Goal: Communication & Community: Connect with others

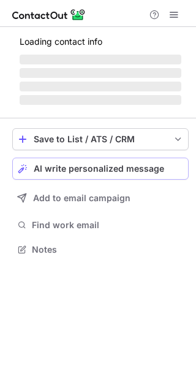
scroll to position [241, 196]
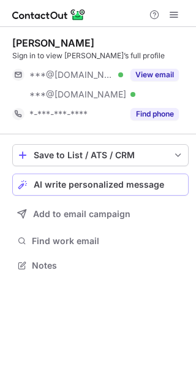
click at [117, 167] on div "Save to List / ATS / CRM List Select Lever Connect Greenhouse Connect Salesforc…" at bounding box center [100, 209] width 177 height 150
click at [131, 186] on span "AI write personalized message" at bounding box center [99, 185] width 131 height 10
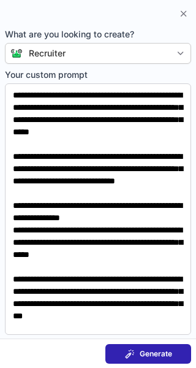
click at [163, 351] on span "Generate" at bounding box center [156, 354] width 32 height 10
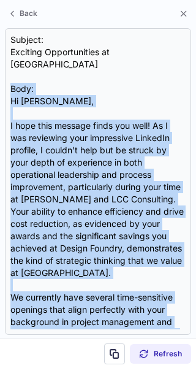
scroll to position [207, 0]
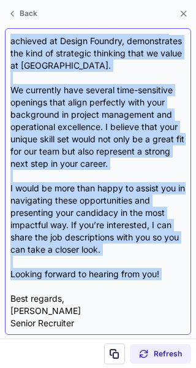
drag, startPoint x: 50, startPoint y: 81, endPoint x: 93, endPoint y: 276, distance: 199.6
click at [93, 276] on div "Subject: Exciting Opportunities at Leidos Body: Hi Wayne, I hope this message f…" at bounding box center [97, 181] width 175 height 295
copy div "Body: Hi Wayne, I hope this message finds you well! As I was reviewing your imp…"
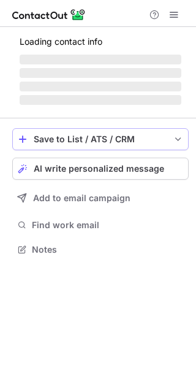
scroll to position [241, 196]
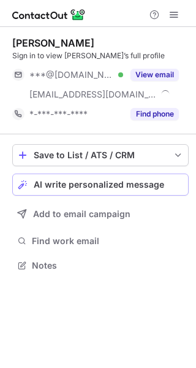
click at [134, 165] on div "Save to List / ATS / CRM List Select Lever Connect Greenhouse Connect Salesforc…" at bounding box center [100, 209] width 177 height 150
click at [135, 181] on span "AI write personalized message" at bounding box center [99, 185] width 131 height 10
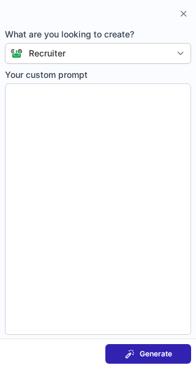
type textarea "**********"
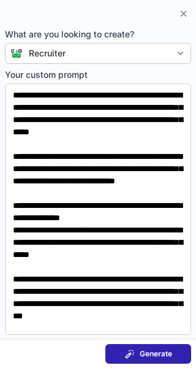
click at [165, 350] on span "Generate" at bounding box center [156, 354] width 32 height 10
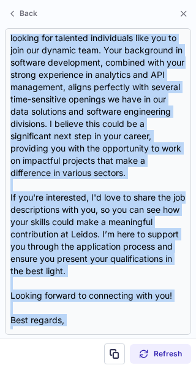
scroll to position [317, 0]
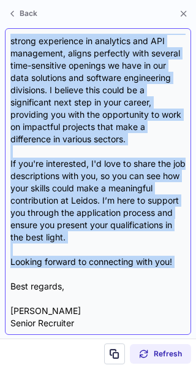
drag, startPoint x: 47, startPoint y: 77, endPoint x: 108, endPoint y: 265, distance: 197.5
click at [108, 265] on div "Subject: Exciting Opportunities at Leidos Body: Hi Kenny, I hope this message f…" at bounding box center [97, 181] width 175 height 295
copy div "Body: Hi Kenny, I hope this message finds you well! I came across your impressi…"
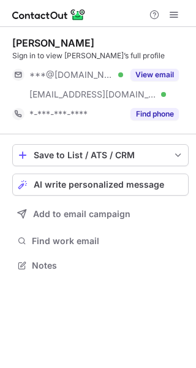
scroll to position [257, 196]
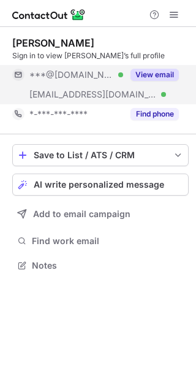
click at [161, 65] on div "View email" at bounding box center [151, 75] width 56 height 20
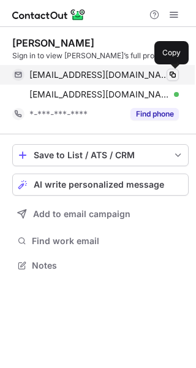
click at [175, 74] on span at bounding box center [173, 75] width 10 height 10
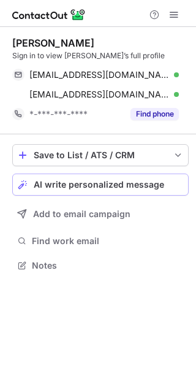
click at [161, 181] on span "AI write personalized message" at bounding box center [99, 185] width 131 height 10
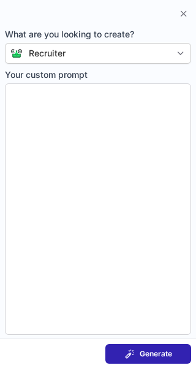
type textarea "**********"
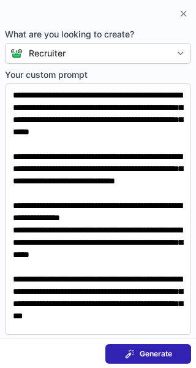
click at [167, 355] on span "Generate" at bounding box center [156, 354] width 32 height 10
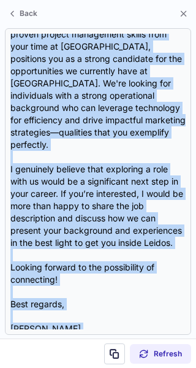
scroll to position [305, 0]
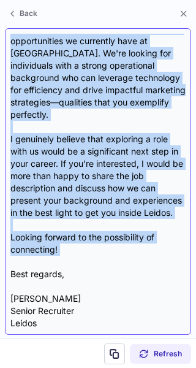
drag, startPoint x: 48, startPoint y: 90, endPoint x: 104, endPoint y: 259, distance: 177.5
click at [104, 259] on div "Subject: Let's Connect on Exciting Opportunities at Leidos! Body: Hi Ethan, I h…" at bounding box center [97, 181] width 175 height 295
copy div "Body: Hi Ethan, I hope this message finds you well. I recently came across your…"
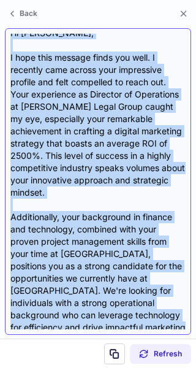
scroll to position [0, 0]
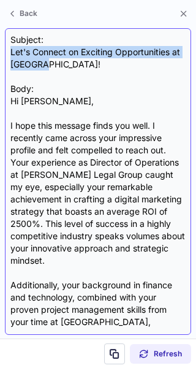
drag, startPoint x: 10, startPoint y: 50, endPoint x: 47, endPoint y: 66, distance: 40.1
click at [47, 66] on div "Subject: Let's Connect on Exciting Opportunities at Leidos! Body: Hi Ethan, I h…" at bounding box center [98, 181] width 186 height 306
copy div "Let's Connect on Exciting Opportunities at Leidos!"
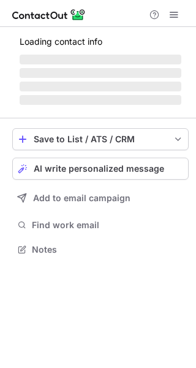
scroll to position [257, 196]
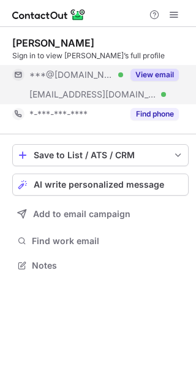
click at [158, 74] on button "View email" at bounding box center [155, 75] width 48 height 12
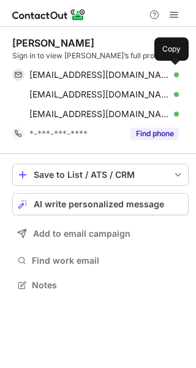
scroll to position [276, 196]
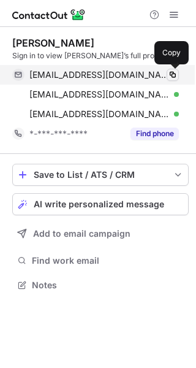
click at [172, 72] on span at bounding box center [173, 75] width 10 height 10
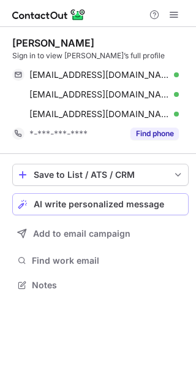
click at [162, 202] on div "AI write personalized message" at bounding box center [109, 204] width 150 height 10
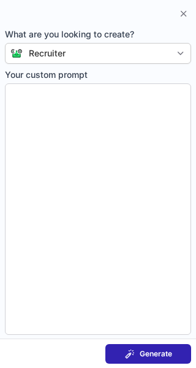
type textarea "**********"
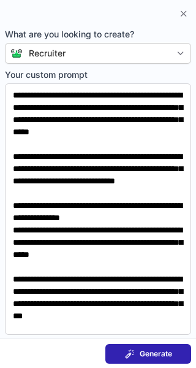
click at [173, 344] on button "Generate" at bounding box center [148, 354] width 86 height 20
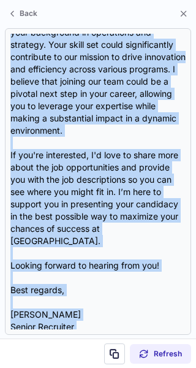
scroll to position [317, 0]
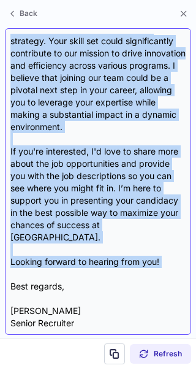
drag, startPoint x: 42, startPoint y: 80, endPoint x: 101, endPoint y: 262, distance: 191.5
click at [101, 262] on div "Subject: Exciting Opportunities at Leidos Body: Hi Elisa, I hope this message f…" at bounding box center [97, 181] width 175 height 295
copy div "Body: Hi Elisa, I hope this message finds you well! I recently came across your…"
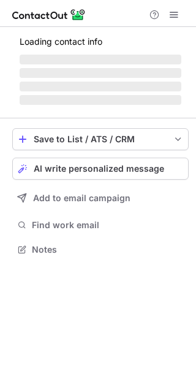
scroll to position [257, 196]
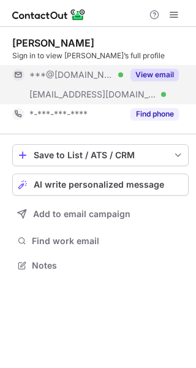
click at [158, 66] on div "View email" at bounding box center [151, 75] width 56 height 20
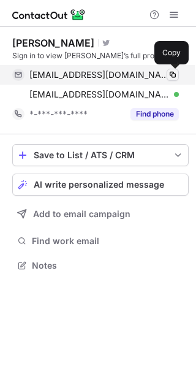
click at [173, 70] on span at bounding box center [173, 75] width 10 height 10
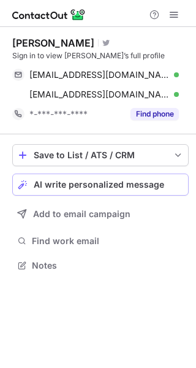
click at [159, 180] on span "AI write personalized message" at bounding box center [99, 185] width 131 height 10
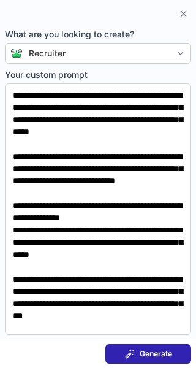
click at [159, 352] on span "Generate" at bounding box center [156, 354] width 32 height 10
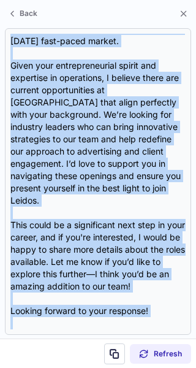
scroll to position [281, 0]
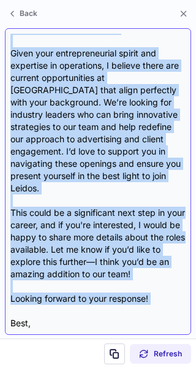
drag, startPoint x: 47, startPoint y: 81, endPoint x: 92, endPoint y: 287, distance: 211.3
click at [92, 287] on div "Subject: Exciting Opportunities at Leidos Body: Hi Regis, I hope this message f…" at bounding box center [97, 181] width 175 height 295
copy div "Body: Hi Regis, I hope this message finds you well! My name is Leanna, and I’m …"
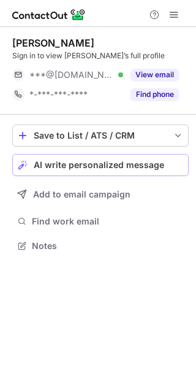
scroll to position [237, 196]
click at [129, 164] on span "AI write personalized message" at bounding box center [99, 165] width 131 height 10
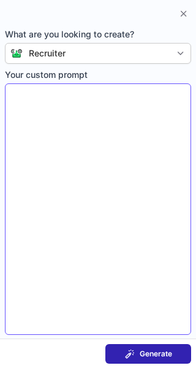
type textarea "**********"
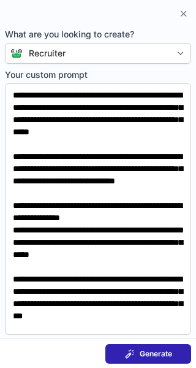
click at [156, 349] on span "Generate" at bounding box center [156, 354] width 32 height 10
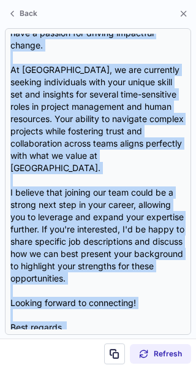
scroll to position [281, 0]
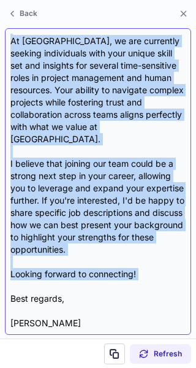
drag, startPoint x: 48, startPoint y: 78, endPoint x: 93, endPoint y: 260, distance: 187.9
click at [93, 260] on div "Subject: Exciting Opportunities at Leidos! Body: Hi Wendy, I hope this message …" at bounding box center [97, 181] width 175 height 295
copy div "Body: Hi Wendy, I hope this message finds you well! I came across your profile …"
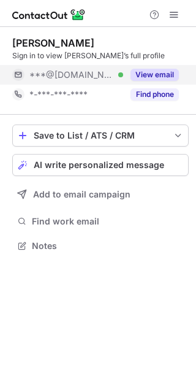
scroll to position [237, 196]
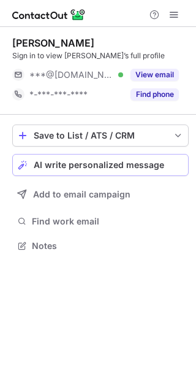
click at [137, 165] on span "AI write personalized message" at bounding box center [99, 165] width 131 height 10
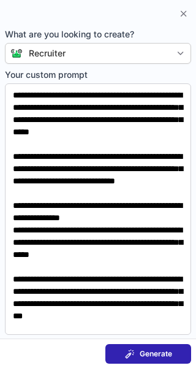
click at [158, 350] on span "Generate" at bounding box center [156, 354] width 32 height 10
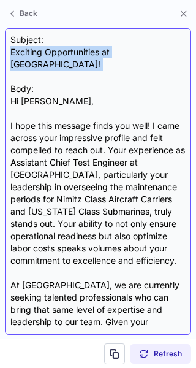
drag, startPoint x: 8, startPoint y: 49, endPoint x: 127, endPoint y: 59, distance: 120.0
click at [127, 59] on div "Subject: Exciting Opportunities at Leidos! Body: Hi Brandon, I hope this messag…" at bounding box center [98, 181] width 186 height 306
copy div "Exciting Opportunities at Leidos!"
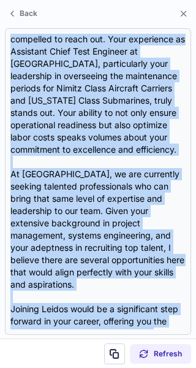
scroll to position [317, 0]
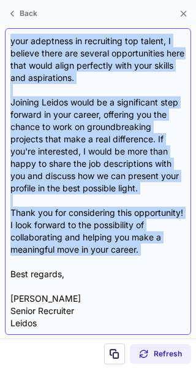
drag, startPoint x: 54, startPoint y: 80, endPoint x: 89, endPoint y: 256, distance: 179.3
click at [89, 256] on div "Subject: Exciting Opportunities at Leidos! Body: Hi Brandon, I hope this messag…" at bounding box center [97, 181] width 175 height 295
copy div "Body: Hi Brandon, I hope this message finds you well! I came across your impres…"
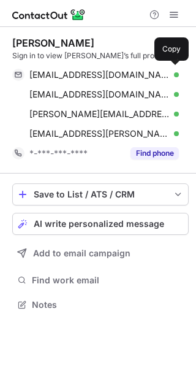
scroll to position [296, 196]
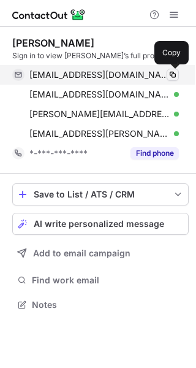
click at [170, 73] on span at bounding box center [173, 75] width 10 height 10
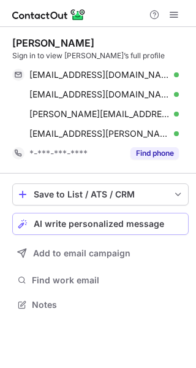
click at [152, 219] on span "AI write personalized message" at bounding box center [99, 224] width 131 height 10
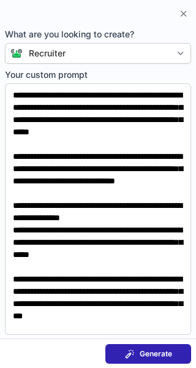
click at [172, 354] on button "Generate" at bounding box center [148, 354] width 86 height 20
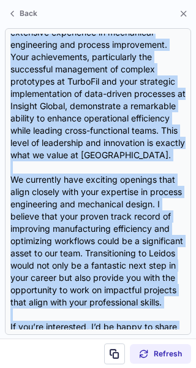
scroll to position [293, 0]
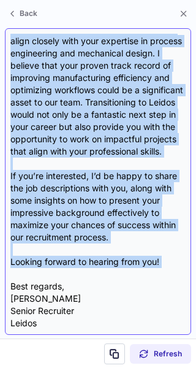
drag, startPoint x: 40, startPoint y: 79, endPoint x: 90, endPoint y: 270, distance: 197.7
click at [90, 270] on div "Subject: Exciting Opportunities at Leidos Body: Hi Tal, I hope this message fin…" at bounding box center [97, 181] width 175 height 295
copy div "Body: Hi Tal, I hope this message finds you well! I recently came across your L…"
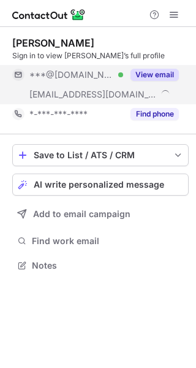
scroll to position [257, 196]
click at [162, 70] on button "View email" at bounding box center [155, 75] width 48 height 12
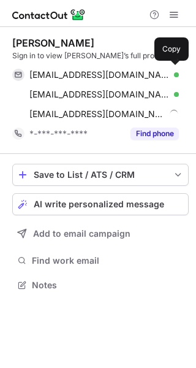
scroll to position [276, 196]
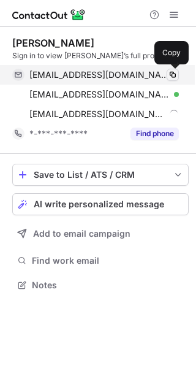
click at [172, 71] on span at bounding box center [173, 75] width 10 height 10
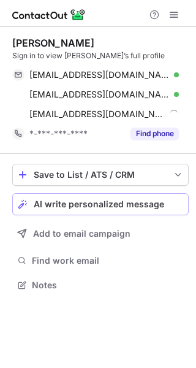
click at [156, 200] on span "AI write personalized message" at bounding box center [99, 204] width 131 height 10
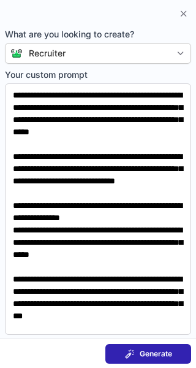
click at [167, 355] on span "Generate" at bounding box center [156, 354] width 32 height 10
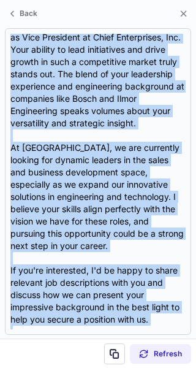
scroll to position [244, 0]
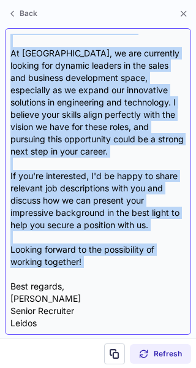
drag, startPoint x: 48, startPoint y: 77, endPoint x: 121, endPoint y: 268, distance: 204.9
click at [121, 268] on div "Subject: Exciting Opportunities at Leidos Body: Hi Frank, I hope this message f…" at bounding box center [97, 181] width 175 height 295
copy div "Body: Hi Frank, I hope this message finds you well! I recently came across your…"
